Goal: Task Accomplishment & Management: Use online tool/utility

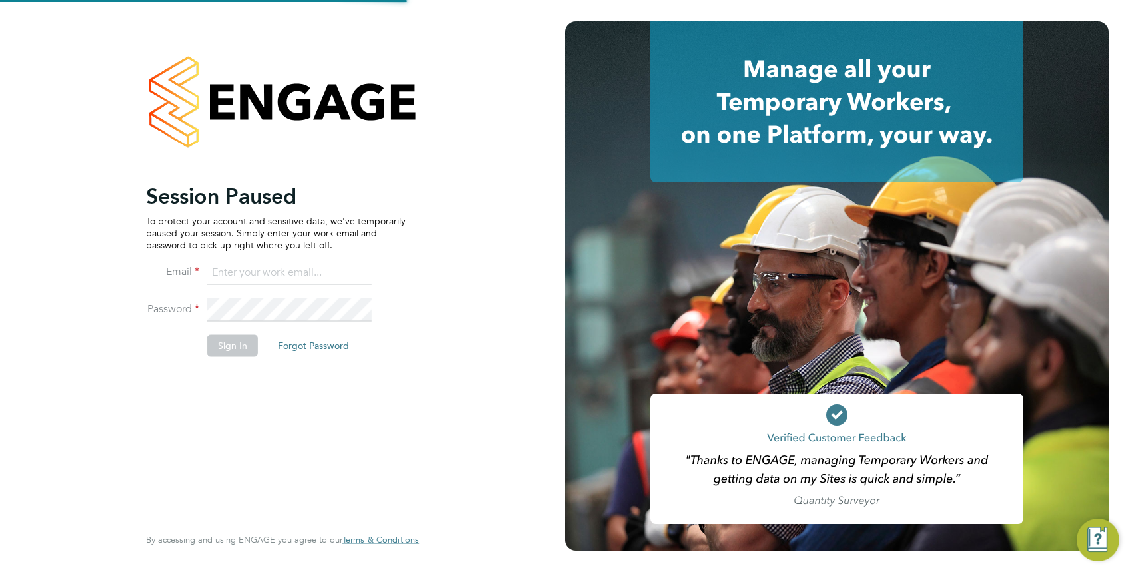
type input "[PERSON_NAME][EMAIL_ADDRESS][PERSON_NAME][DOMAIN_NAME]"
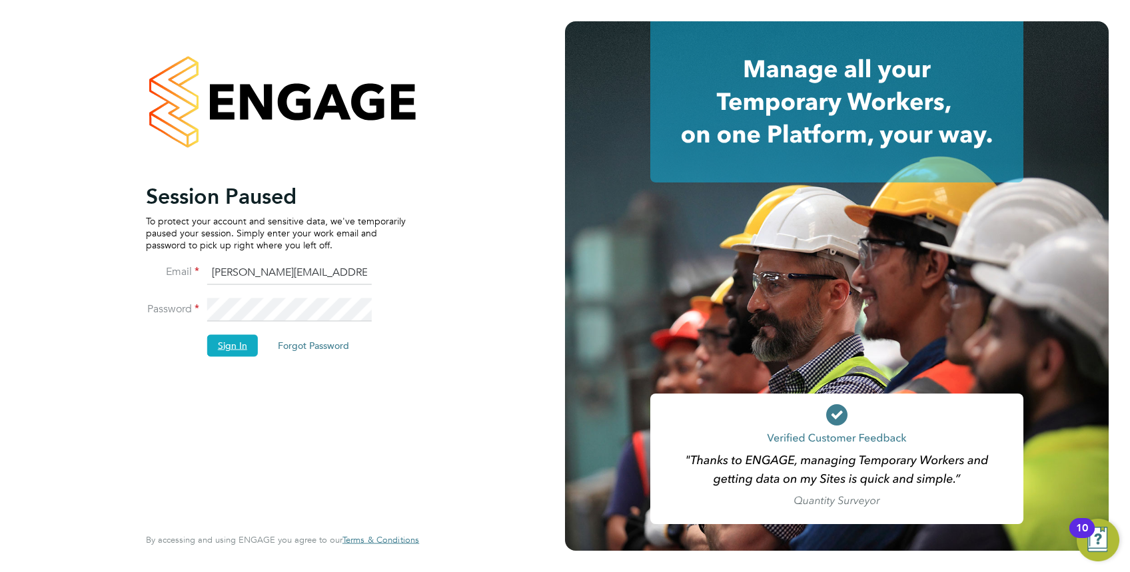
click at [234, 342] on button "Sign In" at bounding box center [232, 345] width 51 height 21
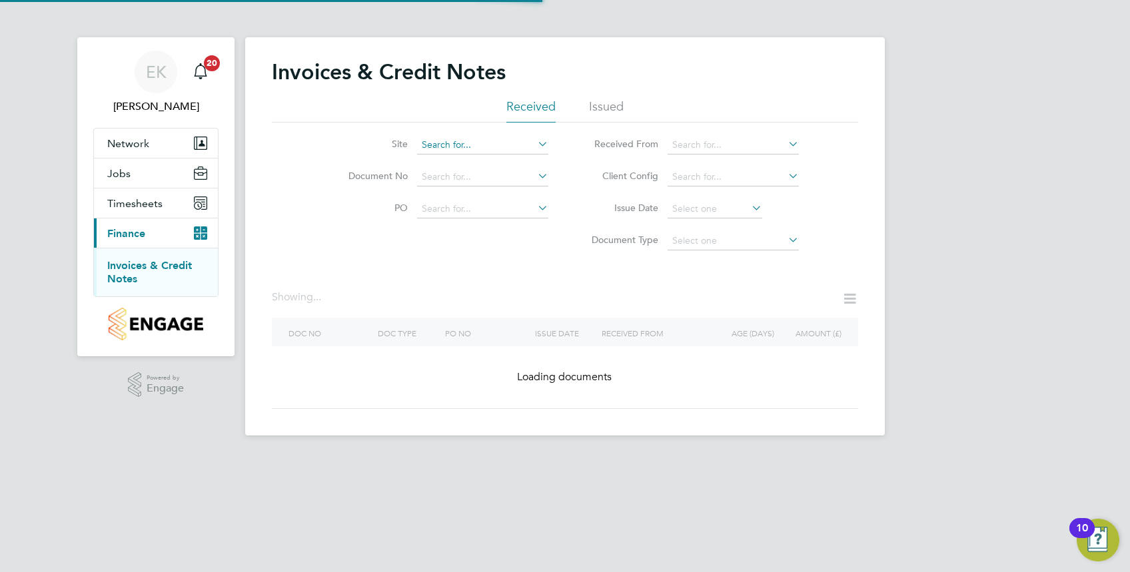
click at [507, 149] on input at bounding box center [482, 145] width 131 height 19
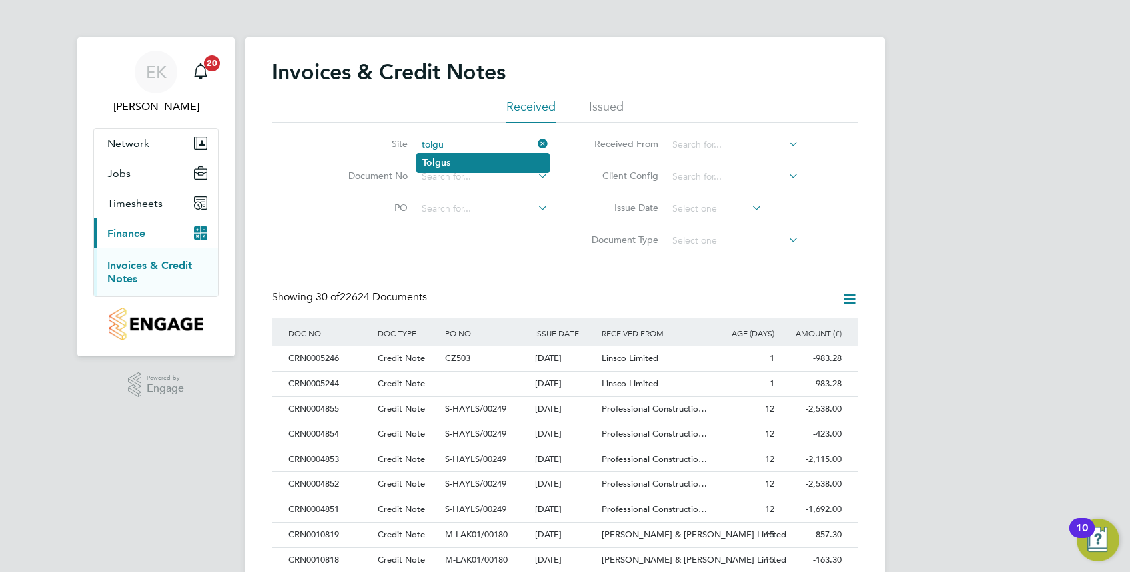
click at [462, 166] on li "Tolgu s" at bounding box center [483, 163] width 132 height 18
type input "Tolgus"
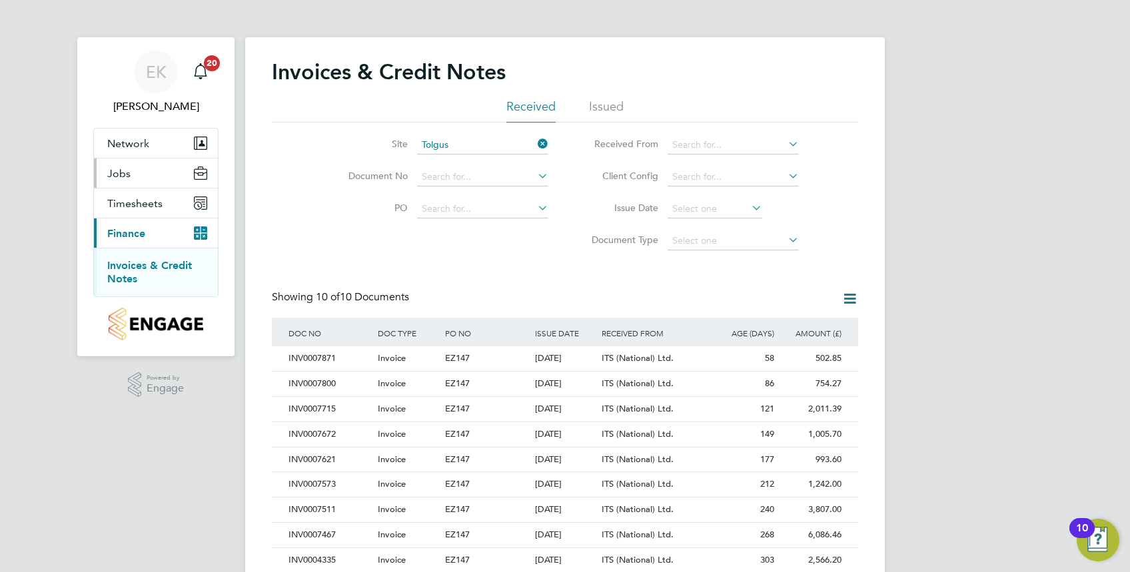
click at [131, 174] on button "Jobs" at bounding box center [156, 173] width 124 height 29
click at [143, 171] on button "Jobs" at bounding box center [156, 173] width 124 height 29
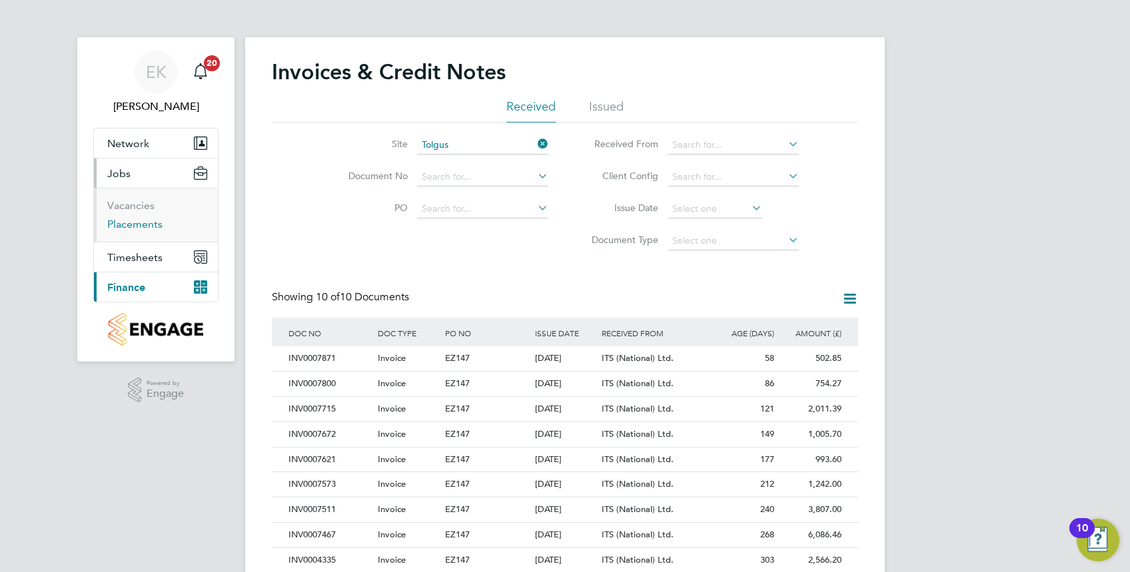
click at [144, 224] on link "Placements" at bounding box center [134, 224] width 55 height 13
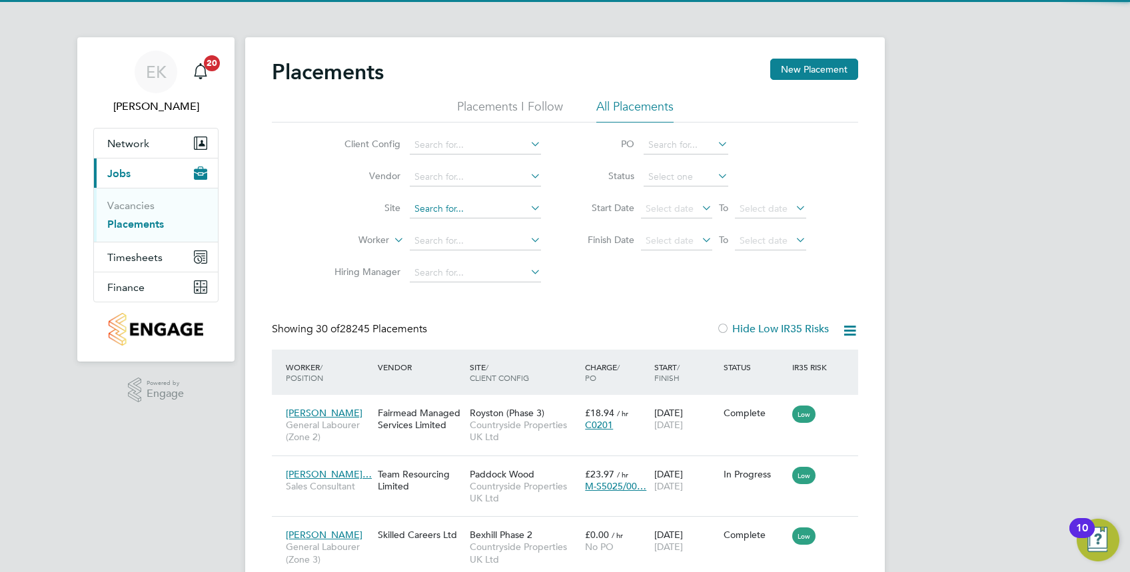
click at [443, 206] on input at bounding box center [475, 209] width 131 height 19
click at [459, 224] on li "Tolgus" at bounding box center [476, 227] width 132 height 18
type input "Tolgus"
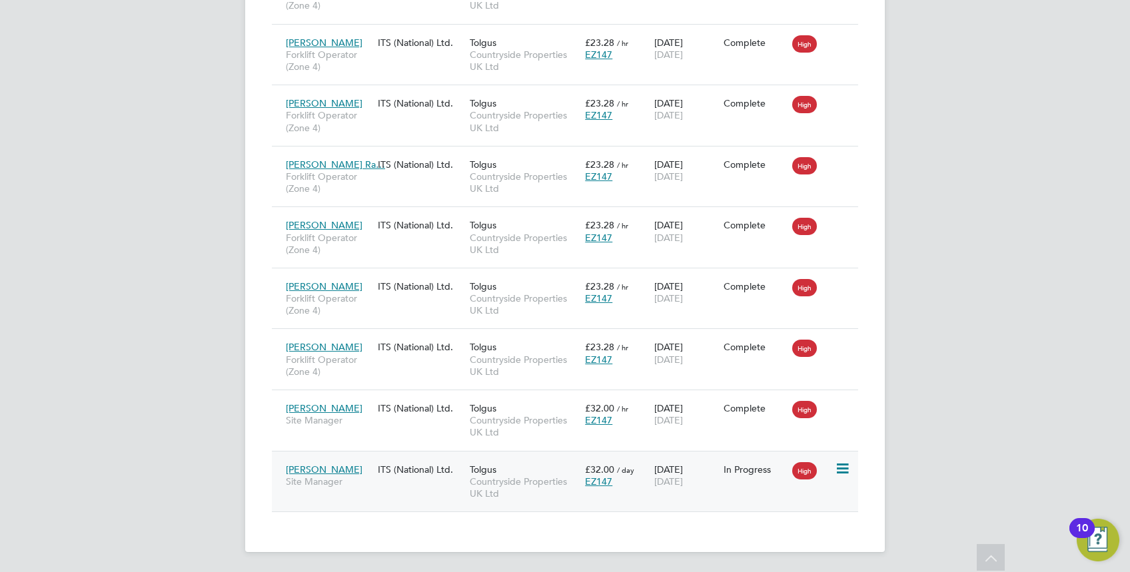
click at [336, 468] on span "Scott Berridge" at bounding box center [324, 470] width 77 height 12
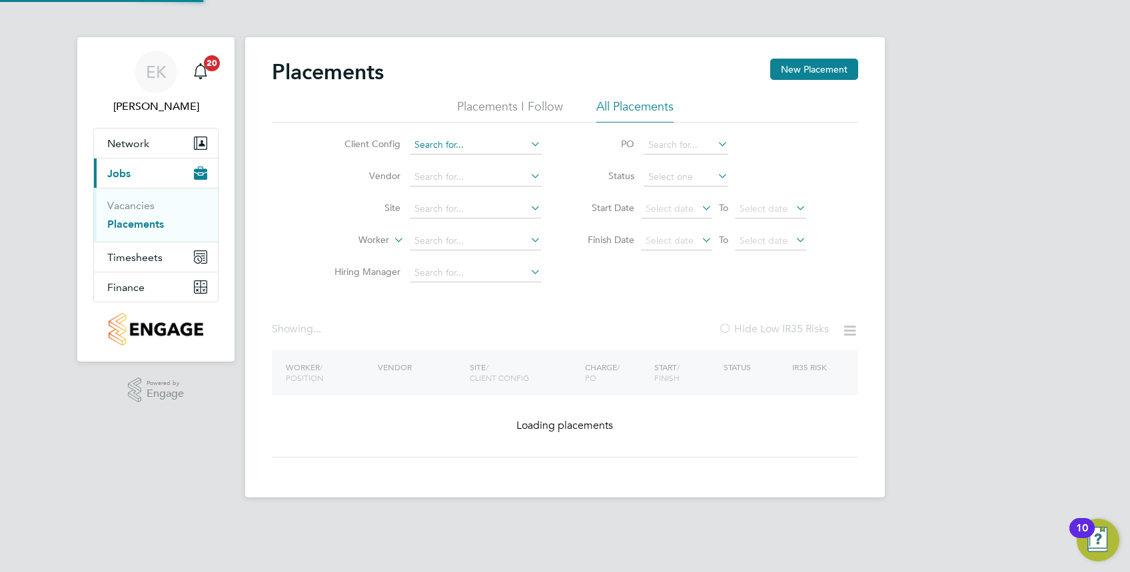
click at [453, 149] on ul "Client Config Vendor Site Worker Hiring Manager" at bounding box center [432, 209] width 250 height 160
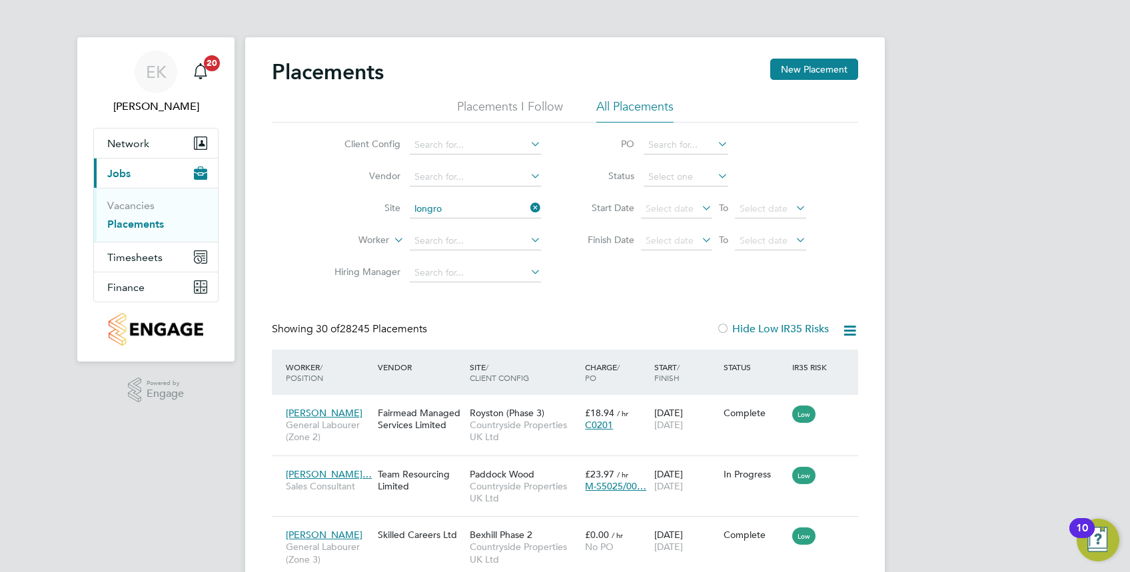
click at [472, 227] on li "Longro ck (Morva Beach)" at bounding box center [487, 227] width 155 height 18
type input "Longrock (Morva Beach)"
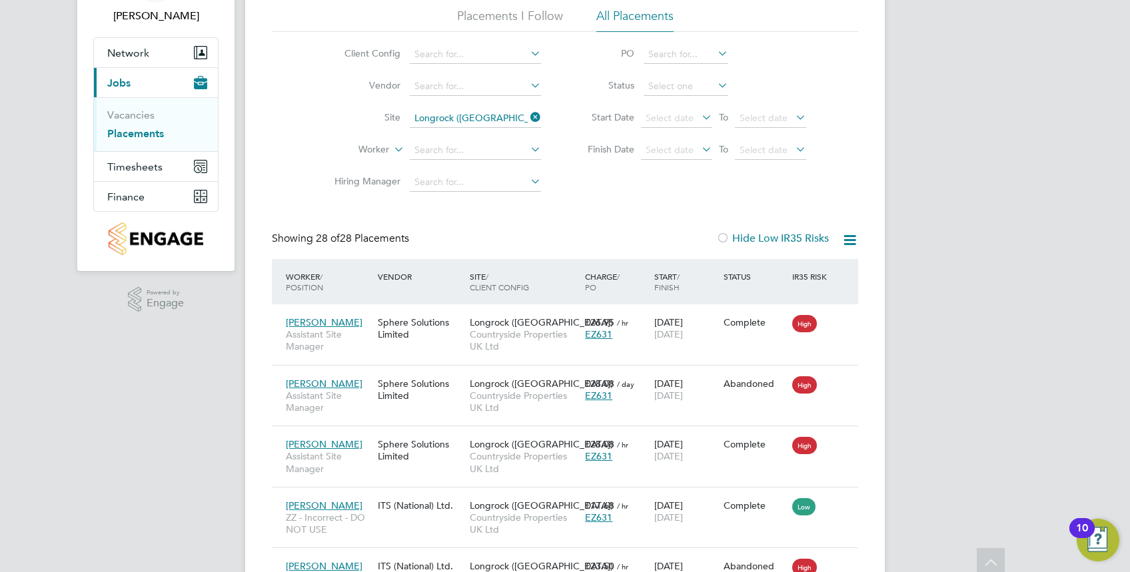
scroll to position [90, 0]
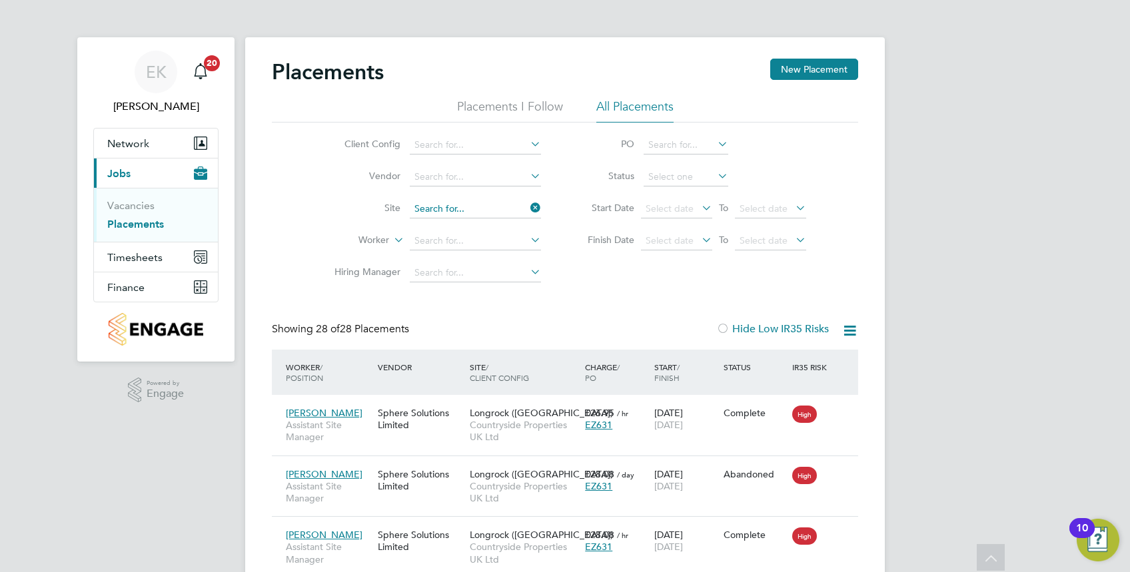
click at [525, 115] on div "Placements I Follow All Placements Client Config Vendor Site Worker Hiring Mana…" at bounding box center [565, 194] width 586 height 190
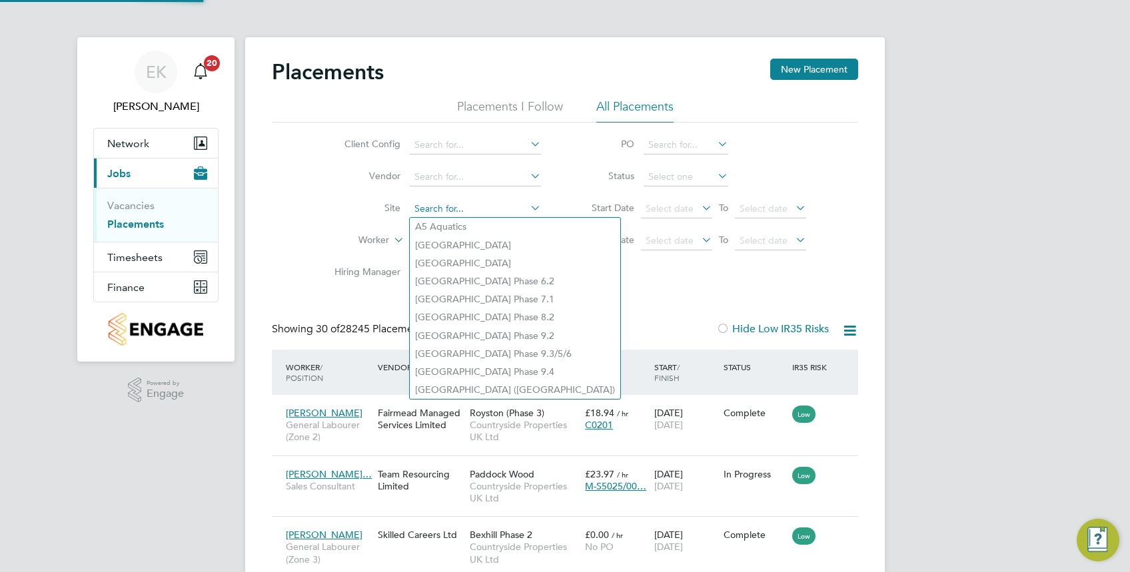
scroll to position [7, 6]
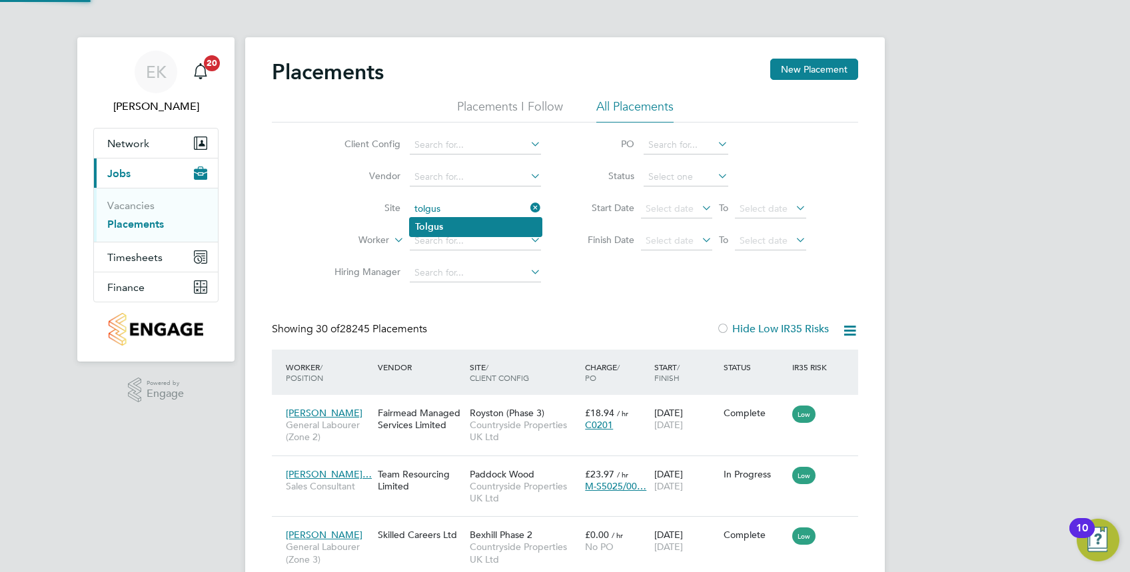
click at [487, 226] on li "Tolgus" at bounding box center [476, 227] width 132 height 18
type input "Tolgus"
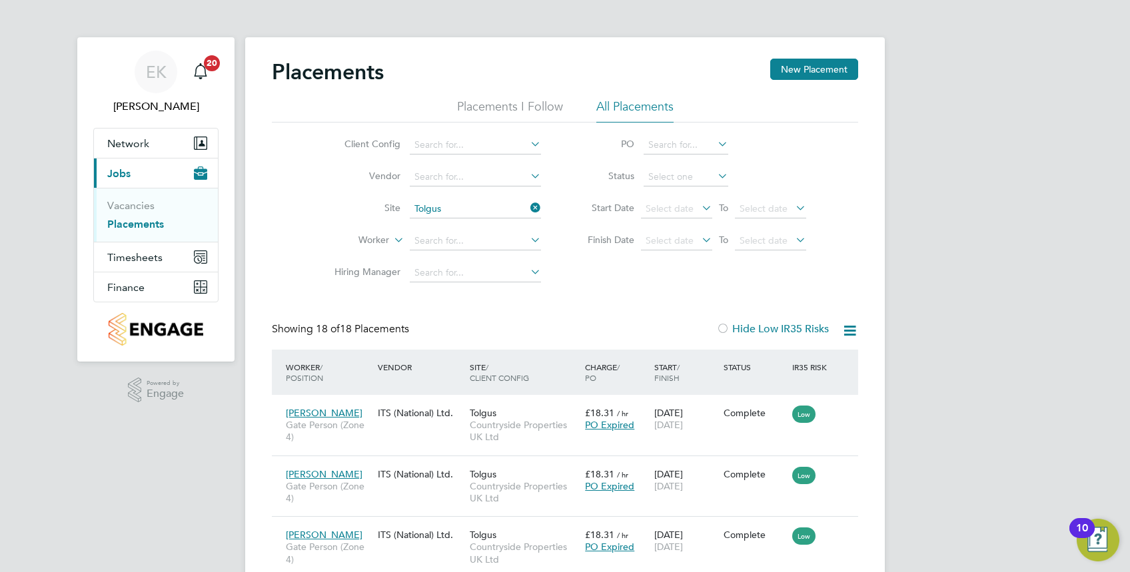
click at [527, 206] on icon at bounding box center [527, 207] width 0 height 19
click at [682, 143] on input at bounding box center [685, 145] width 85 height 19
paste input "V181578"
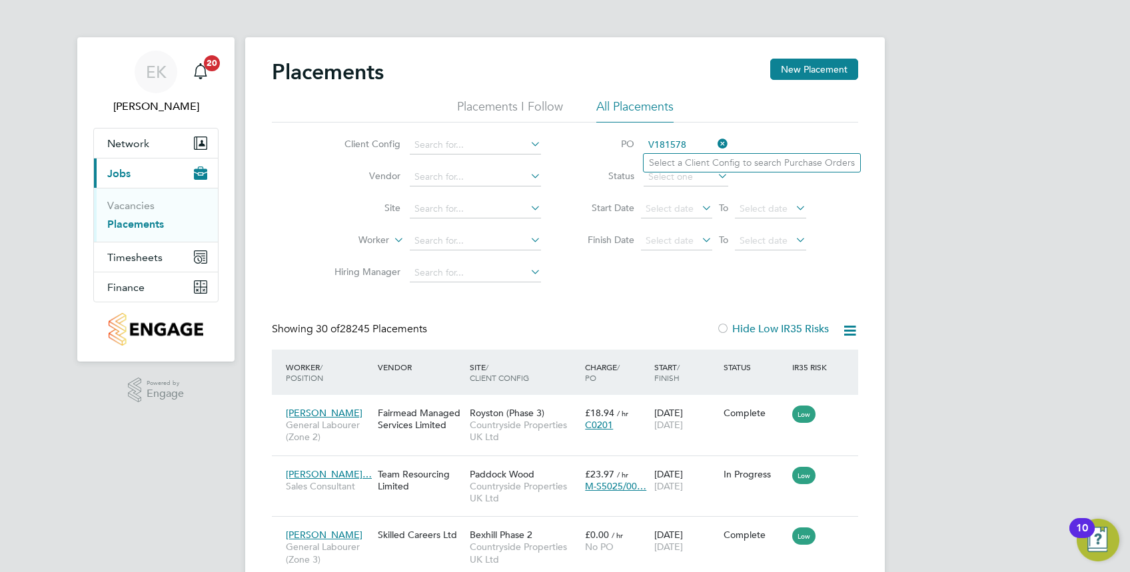
type input "V181578"
click at [647, 284] on div "Client Config Vendor Site Worker Hiring Manager PO Status Start Date Select dat…" at bounding box center [565, 206] width 586 height 166
click at [712, 145] on input at bounding box center [685, 145] width 85 height 19
click at [785, 176] on li "Status" at bounding box center [689, 177] width 265 height 32
click at [664, 139] on input at bounding box center [685, 145] width 85 height 19
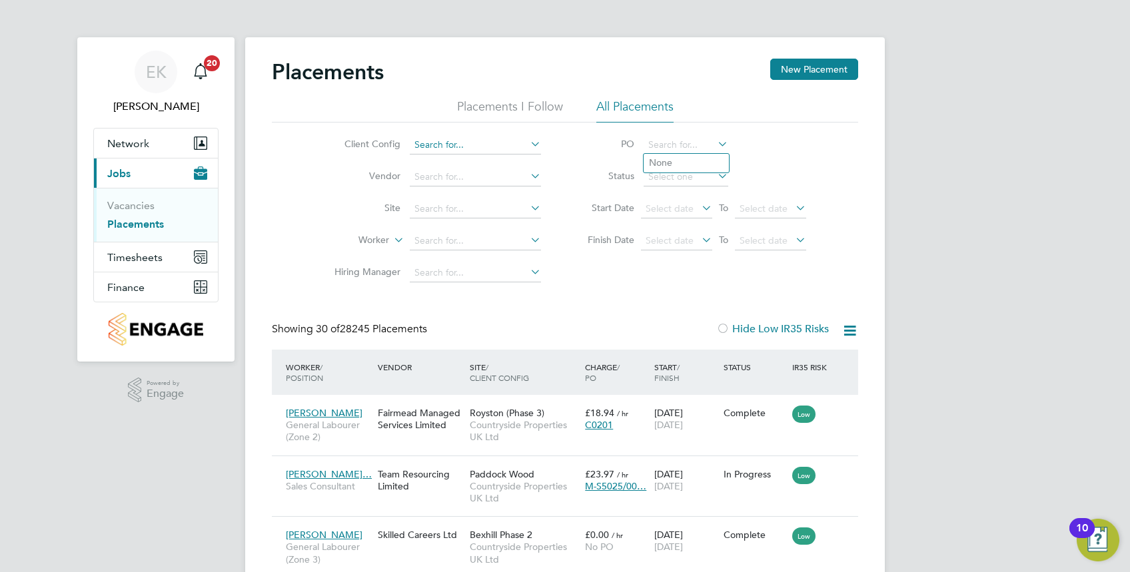
click at [501, 144] on input at bounding box center [475, 145] width 131 height 19
click at [553, 273] on li "Cou ntryside Properties UK Ltd" at bounding box center [561, 272] width 302 height 18
type input "Countryside Properties UK Ltd"
click at [671, 139] on input at bounding box center [685, 145] width 85 height 19
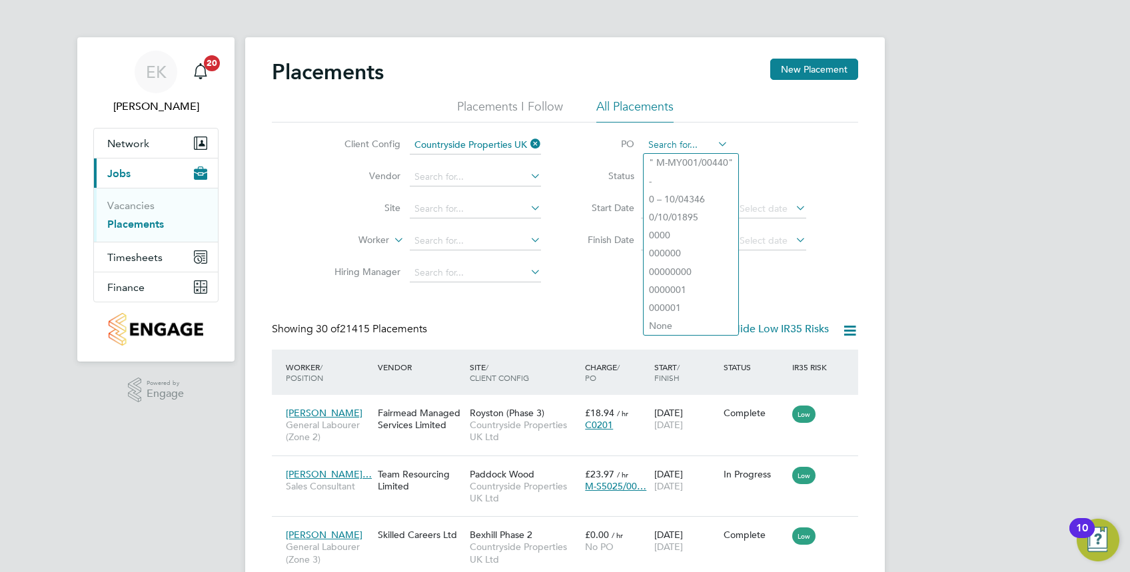
paste input "V181578"
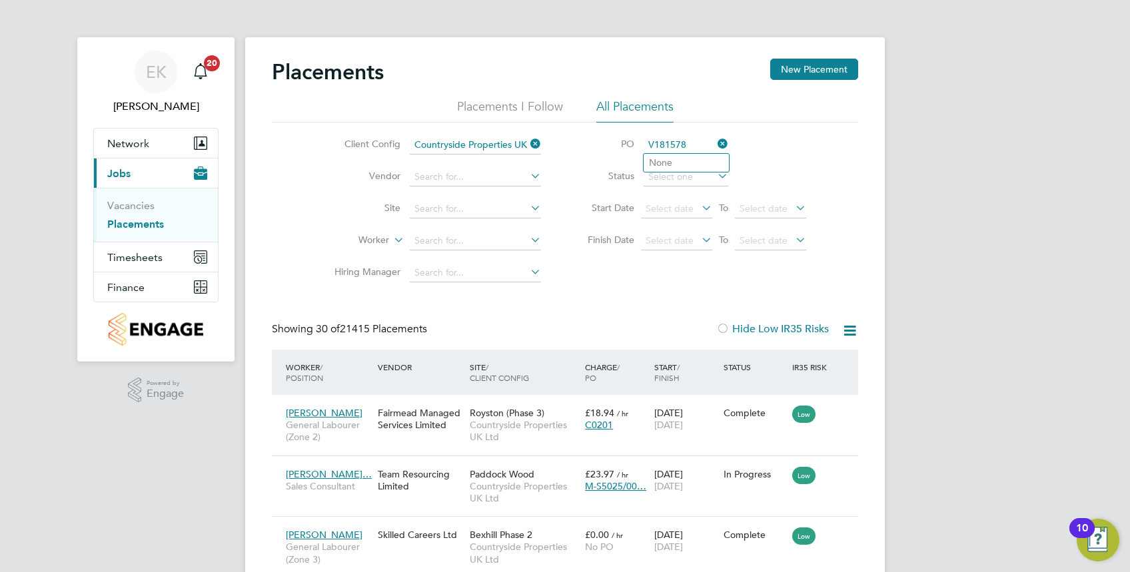
type input "V181578"
click at [783, 164] on li "Status" at bounding box center [689, 177] width 265 height 32
click at [501, 232] on input at bounding box center [475, 241] width 131 height 19
click at [496, 238] on input at bounding box center [475, 241] width 131 height 19
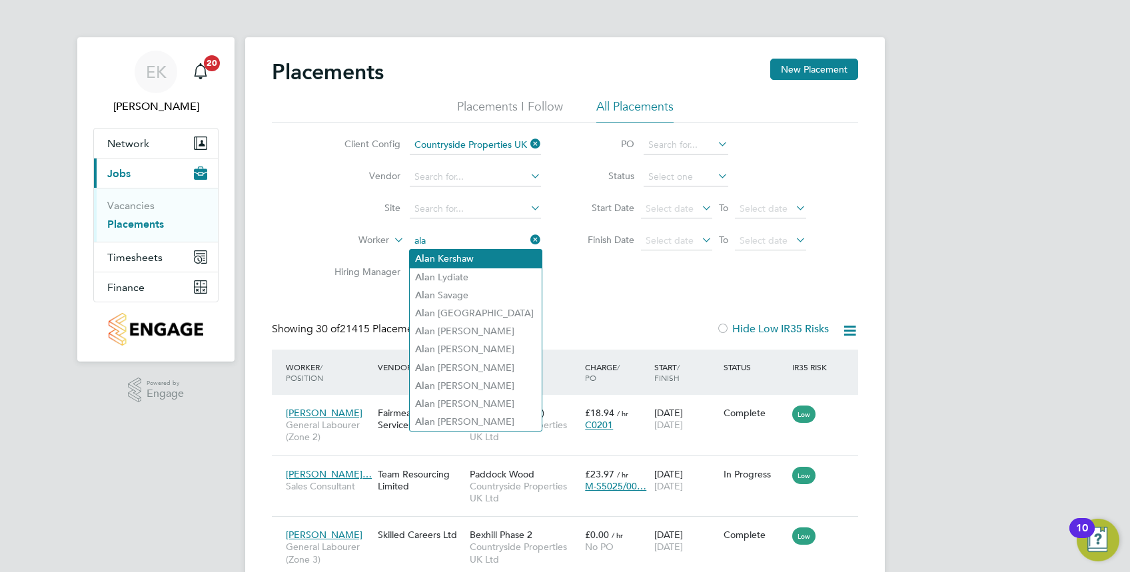
type input "ala"
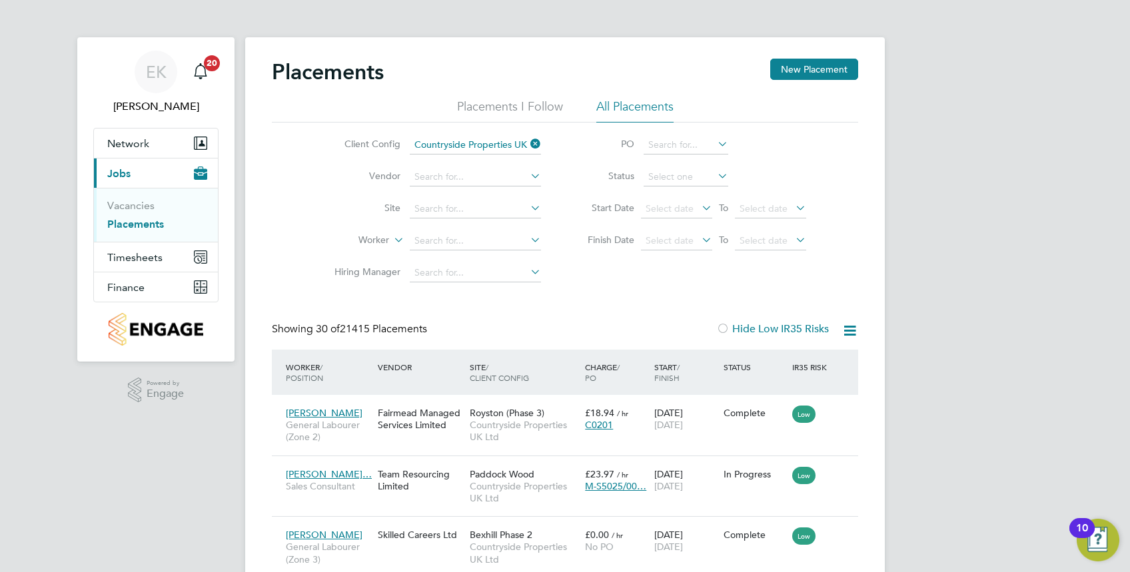
click at [523, 204] on input at bounding box center [475, 209] width 131 height 19
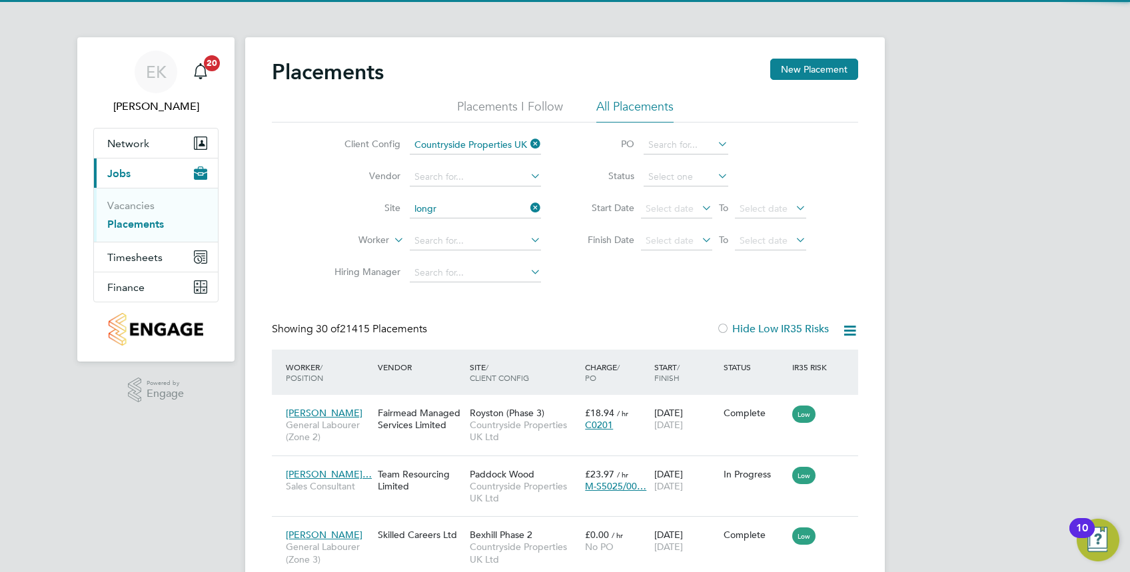
click at [471, 224] on li "Longr ock (Morva Beach)" at bounding box center [487, 227] width 155 height 18
type input "Longrock (Morva Beach)"
